Goal: Transaction & Acquisition: Purchase product/service

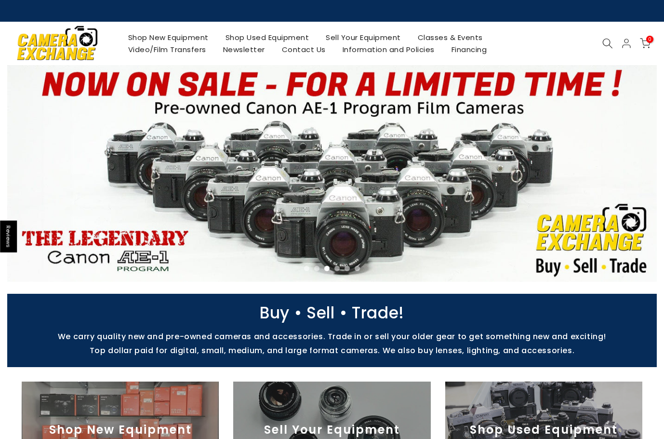
click at [291, 40] on link "Shop Used Equipment" at bounding box center [267, 37] width 101 height 12
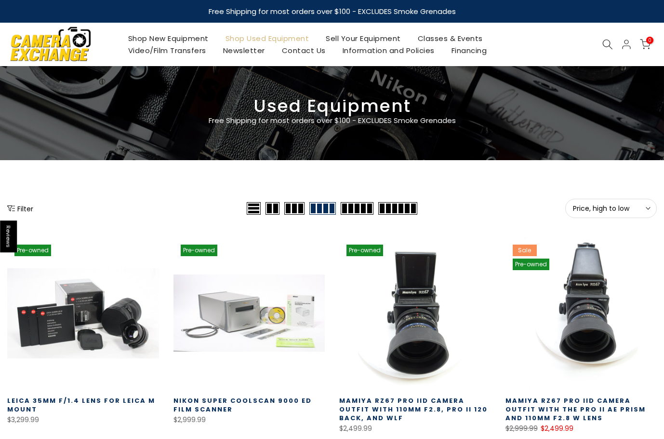
click at [590, 211] on span "Price, high to low" at bounding box center [611, 208] width 76 height 9
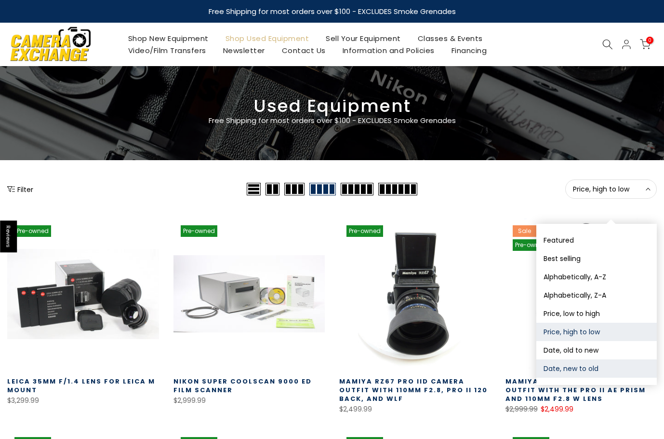
click at [580, 367] on button "Date, new to old" at bounding box center [596, 368] width 120 height 18
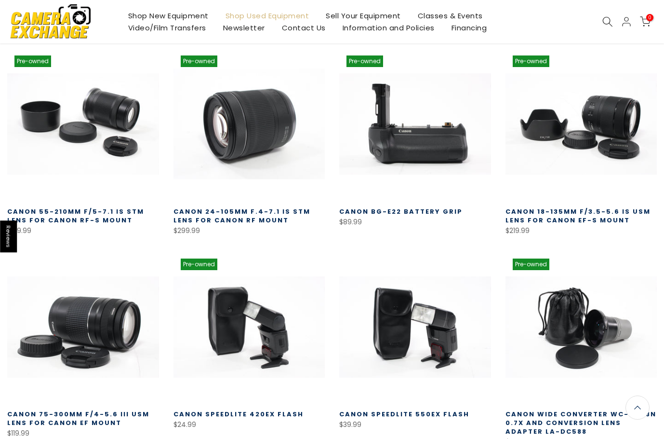
scroll to position [169, 0]
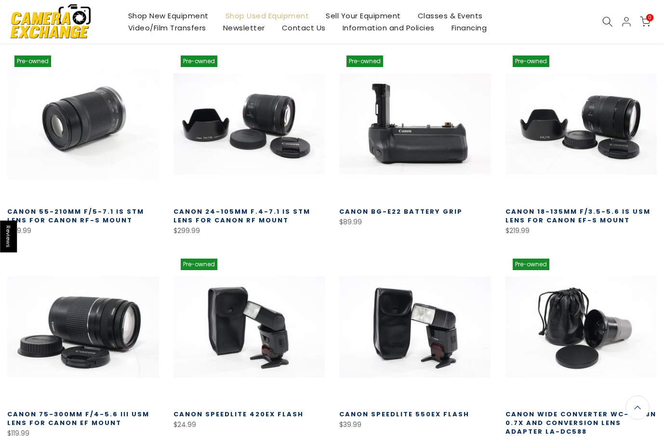
click at [94, 132] on link at bounding box center [83, 124] width 152 height 152
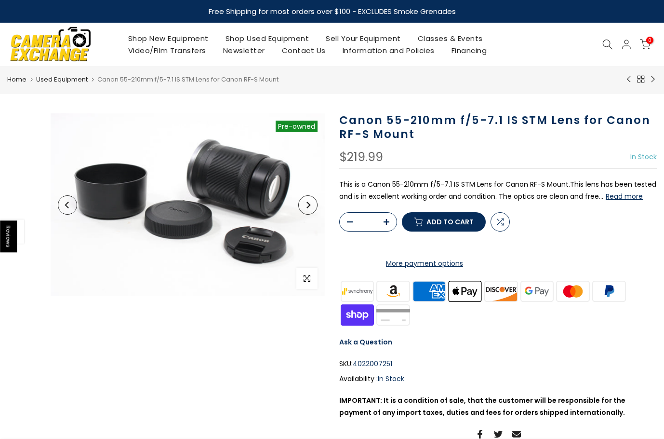
click at [307, 204] on icon "Next" at bounding box center [308, 204] width 7 height 7
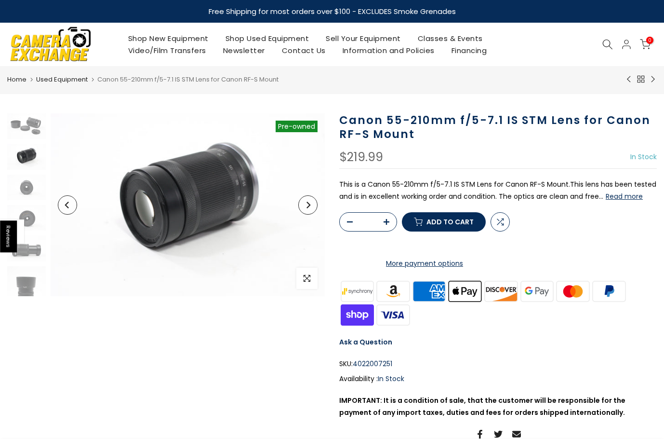
click at [307, 204] on icon "Next" at bounding box center [308, 204] width 7 height 7
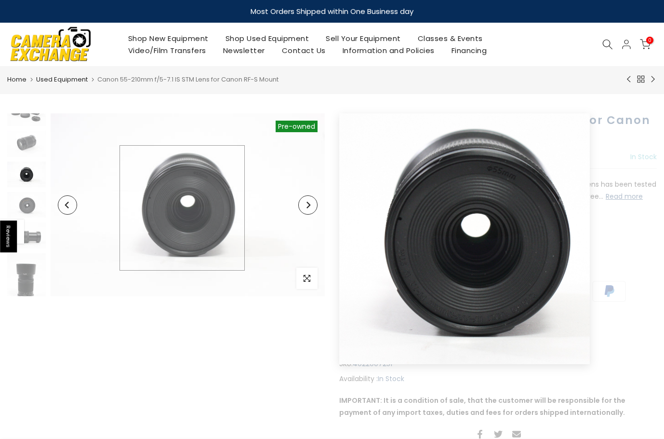
click at [182, 208] on img at bounding box center [188, 204] width 274 height 183
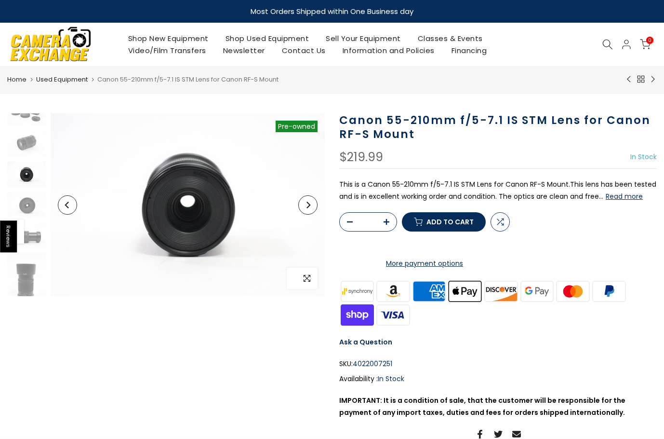
click at [303, 274] on span "button" at bounding box center [306, 277] width 21 height 21
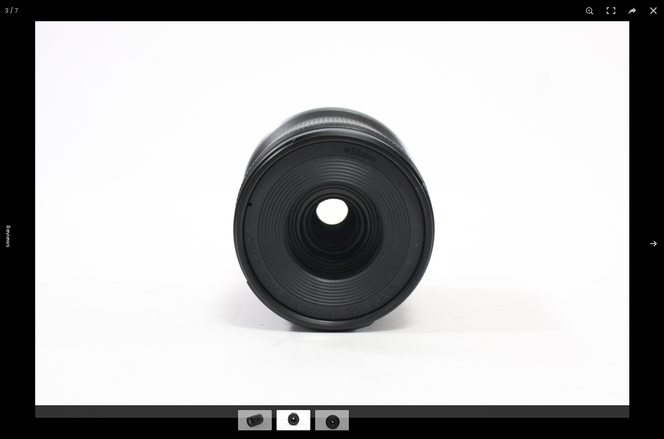
click at [325, 314] on img at bounding box center [332, 219] width 594 height 396
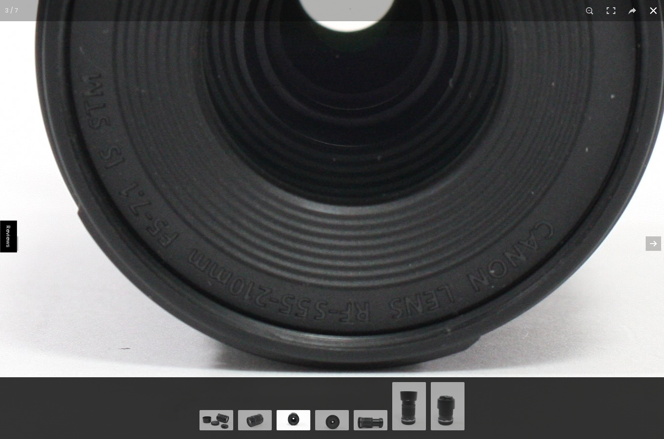
click at [654, 13] on button at bounding box center [653, 10] width 21 height 21
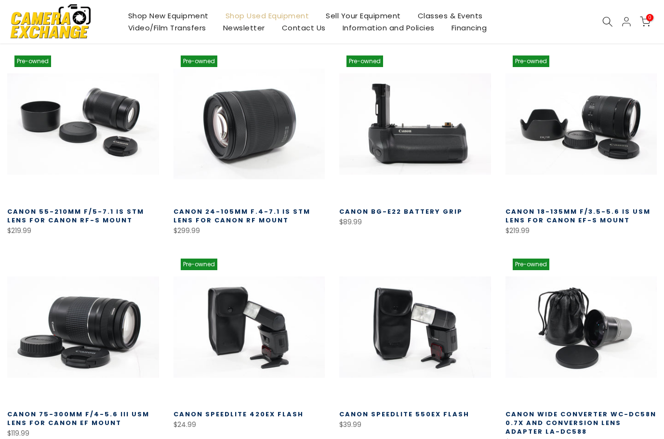
scroll to position [170, 0]
click at [249, 153] on link at bounding box center [250, 124] width 152 height 152
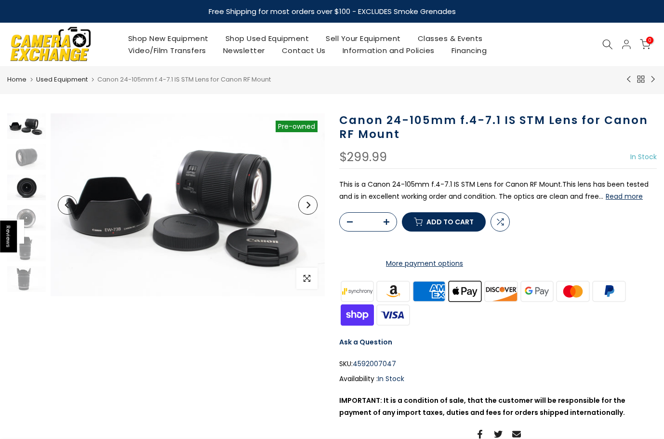
click at [20, 187] on img at bounding box center [26, 187] width 39 height 26
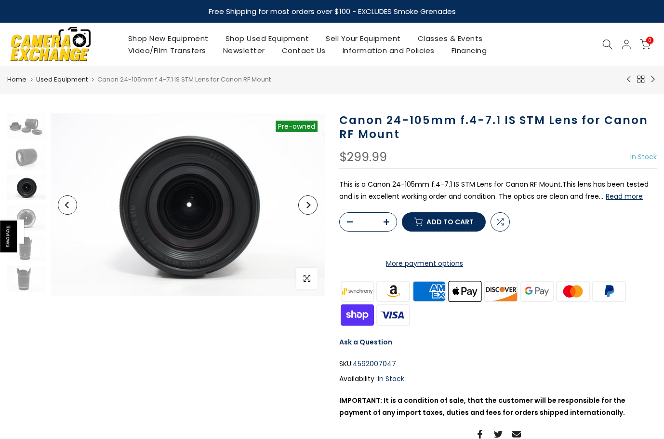
scroll to position [13, 0]
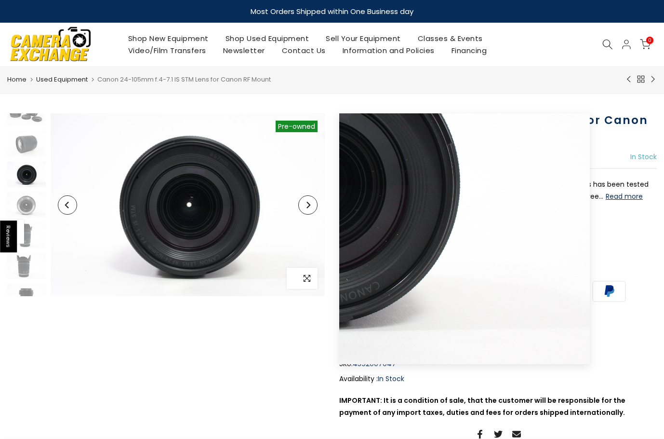
click at [304, 281] on icon "button" at bounding box center [307, 278] width 7 height 7
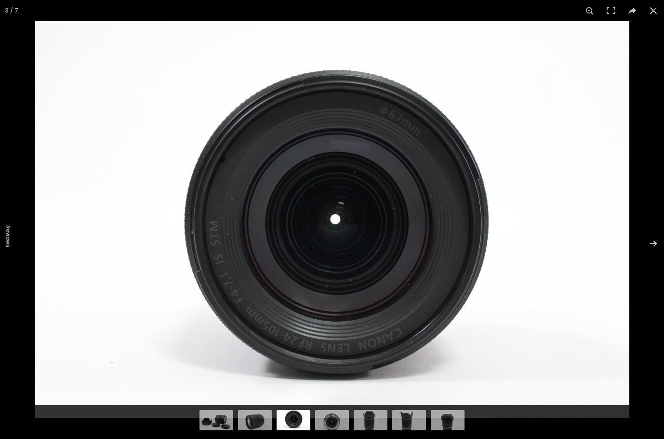
click at [295, 300] on img at bounding box center [332, 219] width 594 height 396
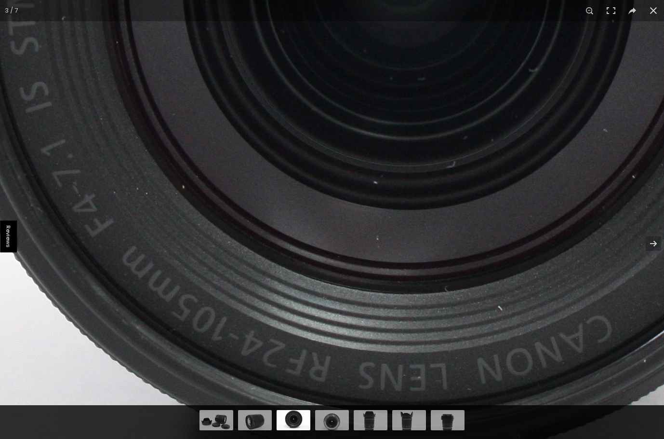
click at [647, 6] on button at bounding box center [653, 10] width 21 height 21
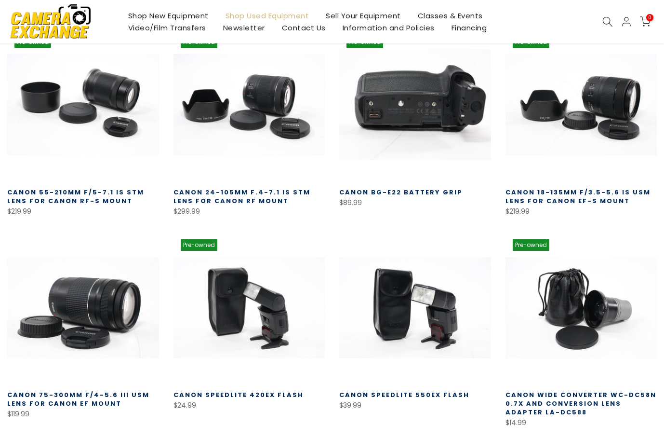
scroll to position [170, 0]
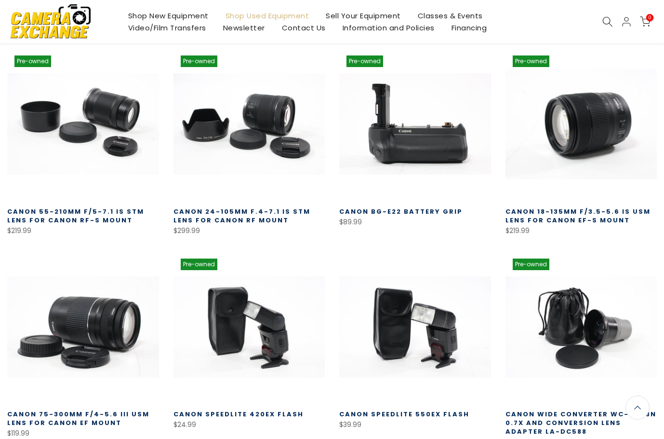
click at [591, 153] on link at bounding box center [582, 124] width 152 height 152
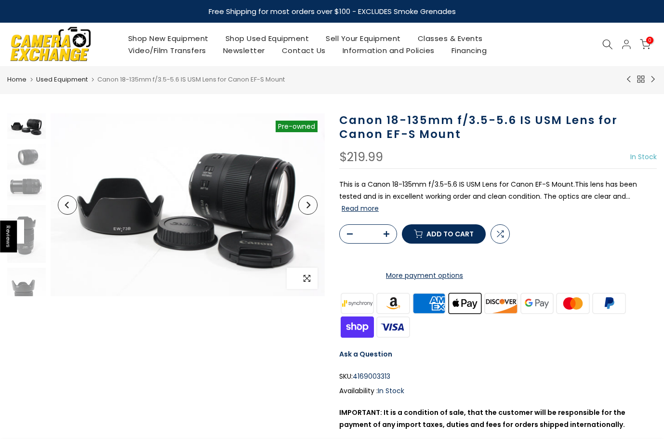
click at [306, 279] on icon "button" at bounding box center [307, 278] width 7 height 7
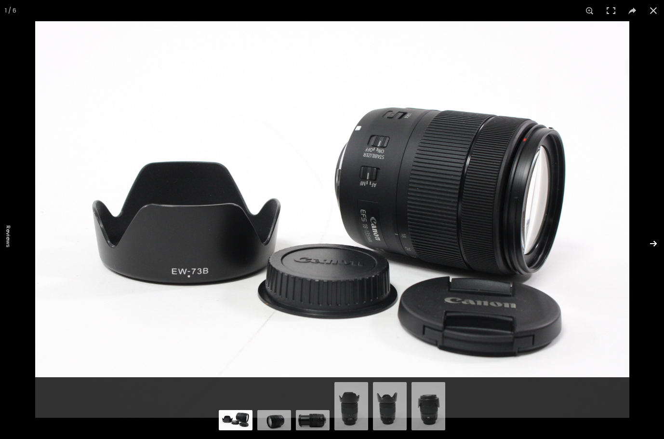
click at [653, 242] on button at bounding box center [647, 243] width 34 height 48
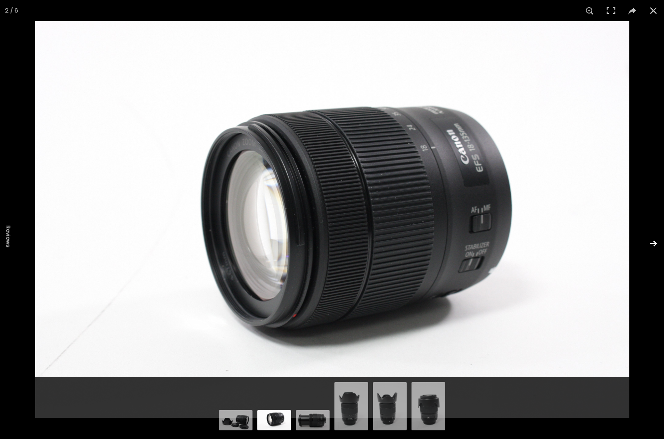
click at [653, 242] on button at bounding box center [647, 243] width 34 height 48
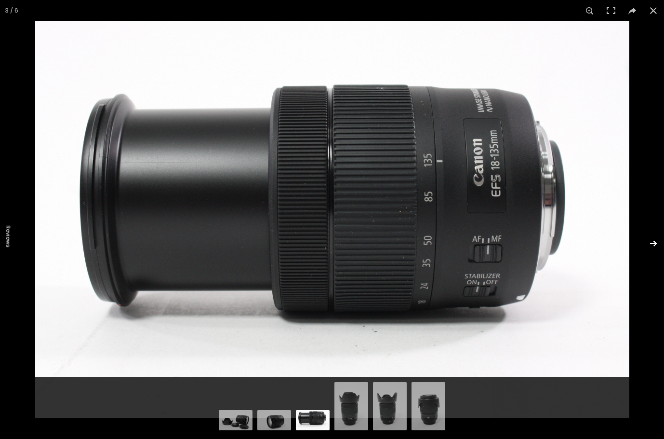
click at [653, 242] on button at bounding box center [647, 243] width 34 height 48
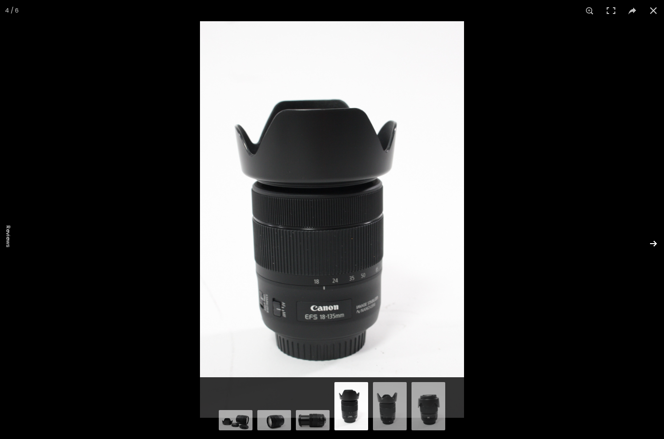
click at [655, 241] on button at bounding box center [647, 243] width 34 height 48
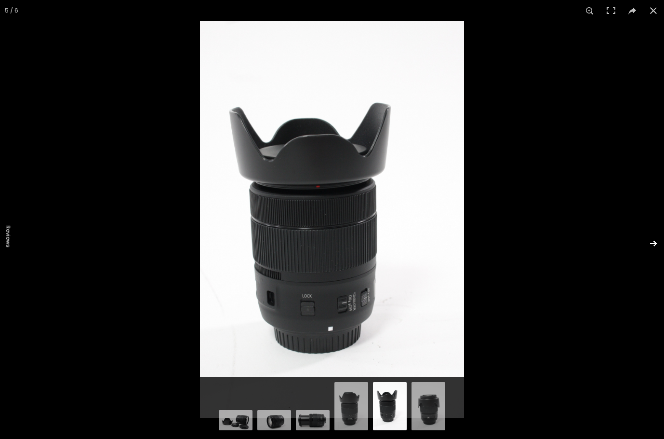
click at [655, 241] on button at bounding box center [647, 243] width 34 height 48
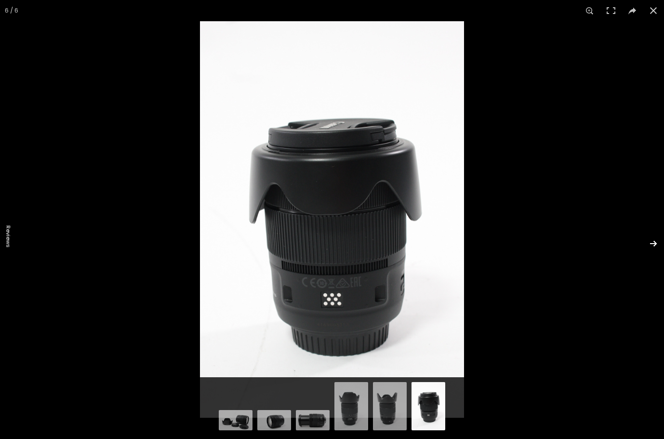
click at [655, 241] on button at bounding box center [647, 243] width 34 height 48
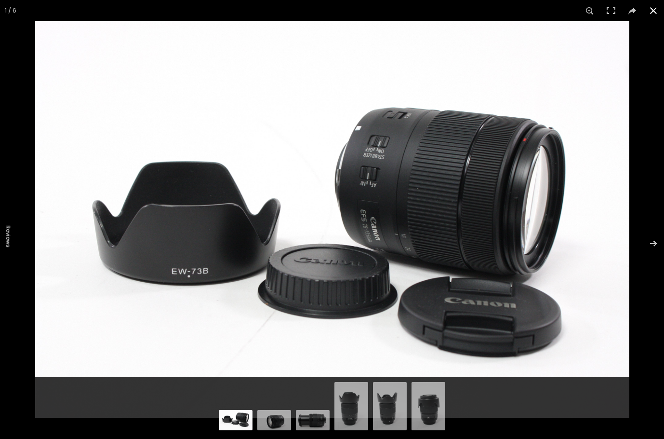
click at [653, 8] on button at bounding box center [653, 10] width 21 height 21
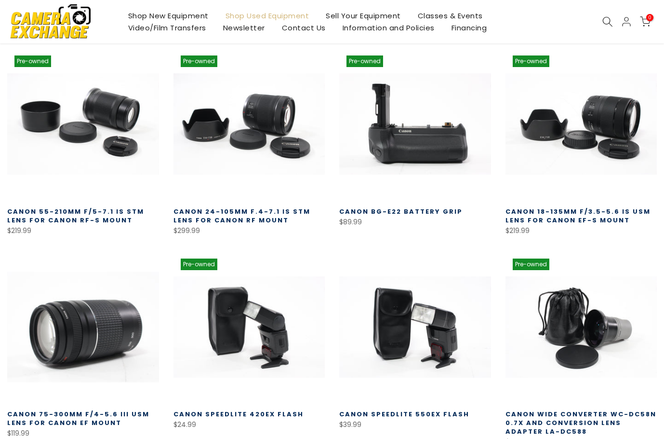
scroll to position [170, 0]
click at [85, 315] on link at bounding box center [83, 327] width 152 height 152
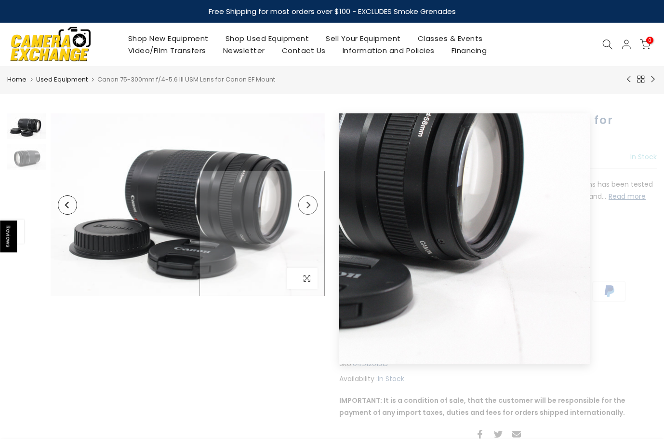
click at [311, 283] on span "button" at bounding box center [306, 277] width 21 height 21
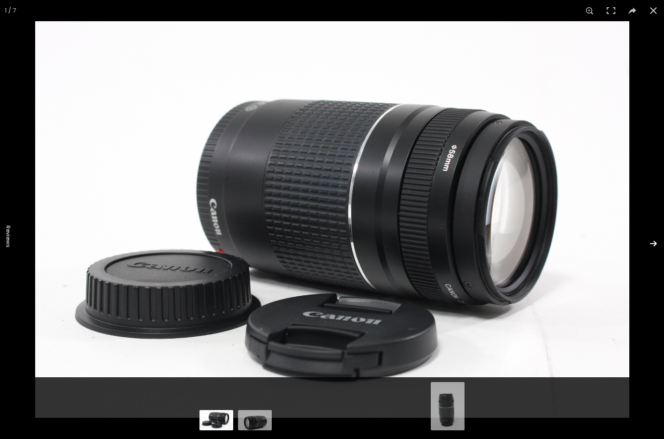
click at [649, 246] on button at bounding box center [647, 243] width 34 height 48
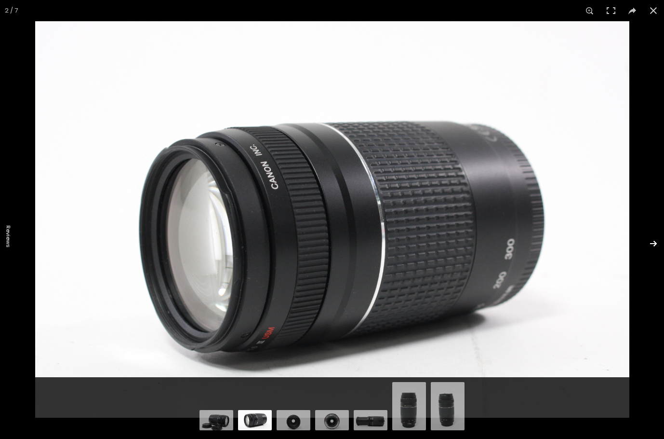
click at [649, 246] on button at bounding box center [647, 243] width 34 height 48
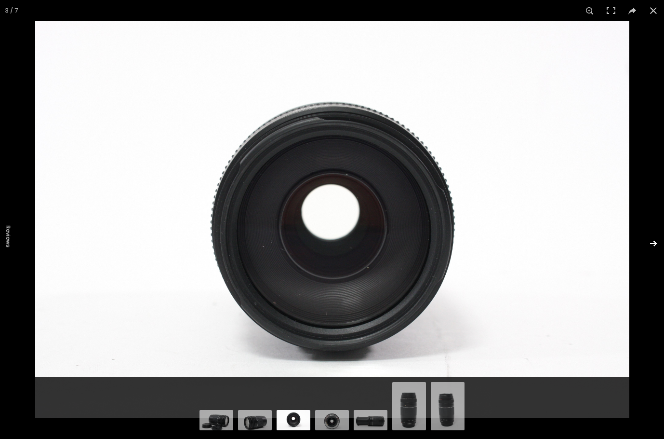
click at [649, 246] on button at bounding box center [647, 243] width 34 height 48
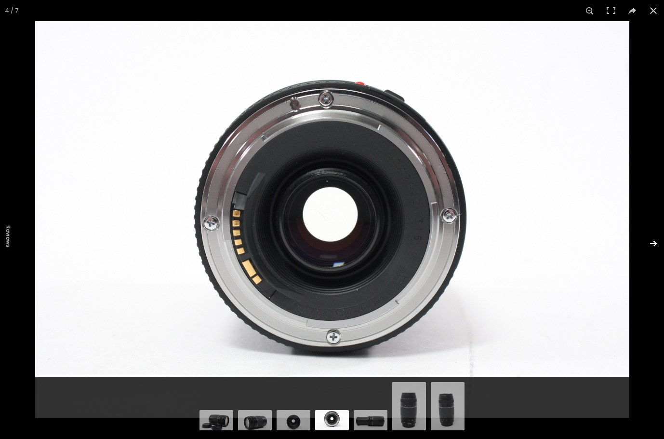
click at [649, 246] on button at bounding box center [647, 243] width 34 height 48
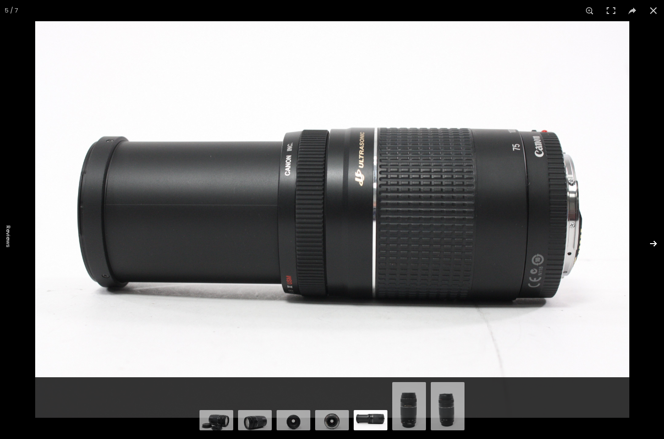
click at [649, 246] on button at bounding box center [647, 243] width 34 height 48
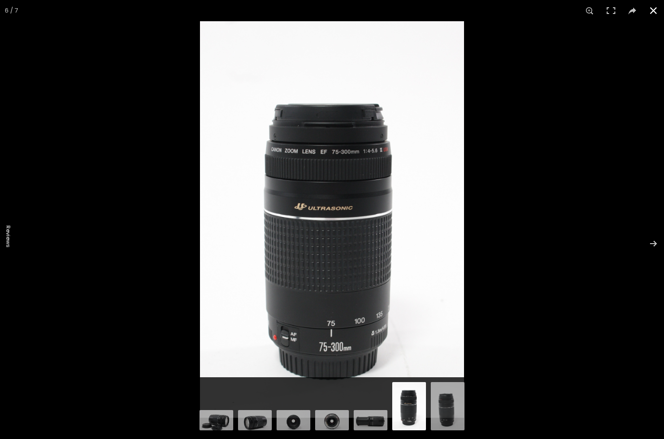
click at [651, 13] on button at bounding box center [653, 10] width 21 height 21
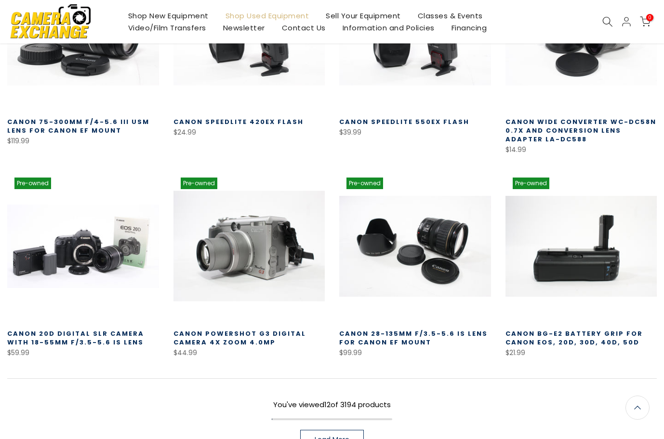
scroll to position [507, 0]
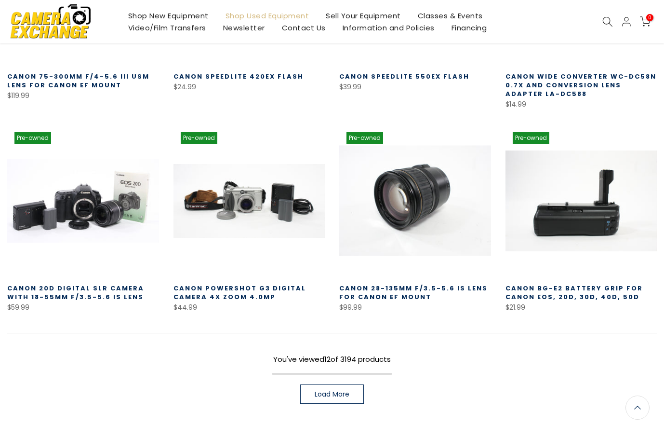
click at [402, 212] on link at bounding box center [415, 201] width 152 height 152
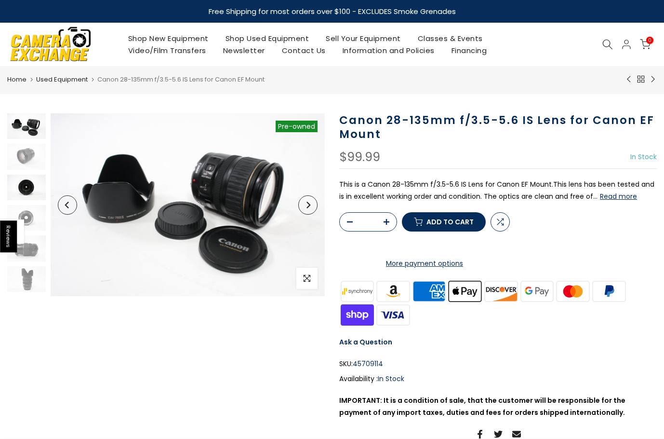
click at [26, 185] on img at bounding box center [26, 187] width 39 height 26
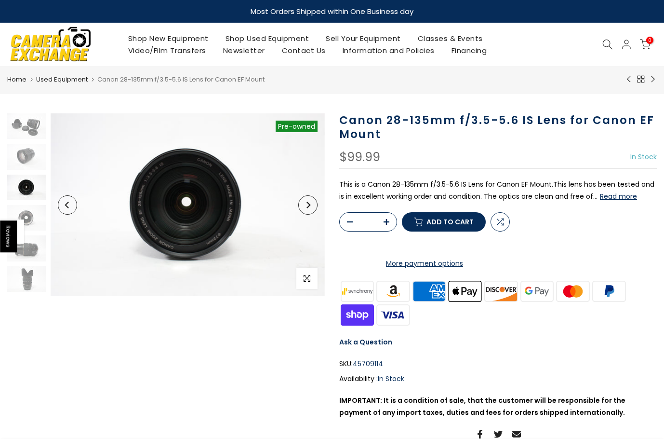
scroll to position [13, 0]
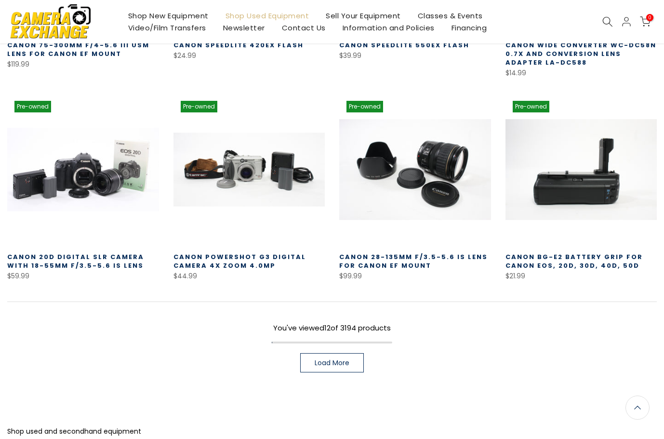
scroll to position [555, 0]
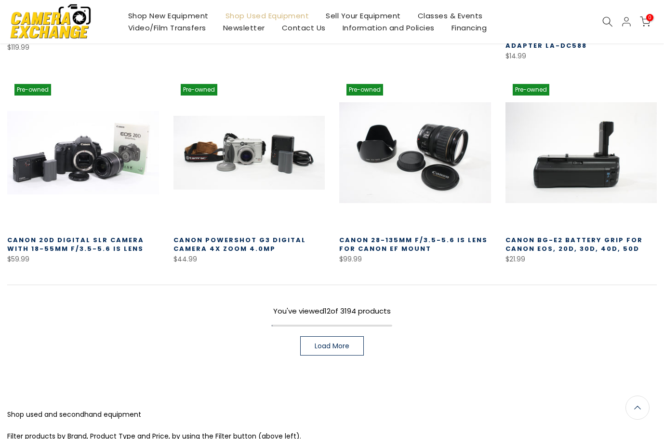
click at [349, 344] on span "Load More" at bounding box center [332, 345] width 35 height 7
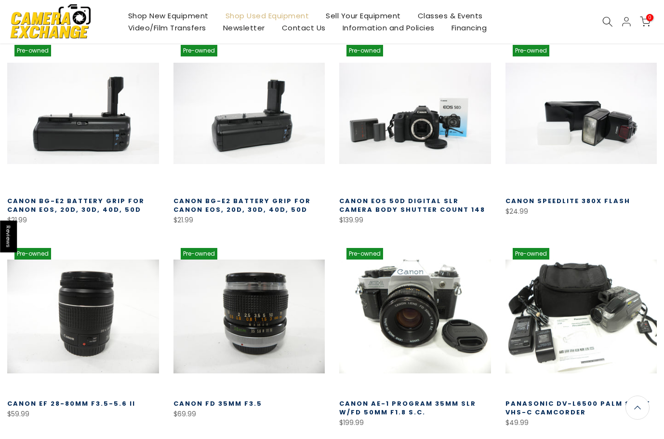
scroll to position [795, 0]
